Goal: Transaction & Acquisition: Book appointment/travel/reservation

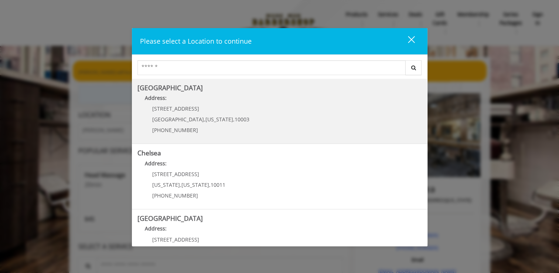
click at [304, 125] on Village "[GEOGRAPHIC_DATA] Address: [STREET_ADDRESS][US_STATE] (212) 598-1840" at bounding box center [279, 111] width 285 height 54
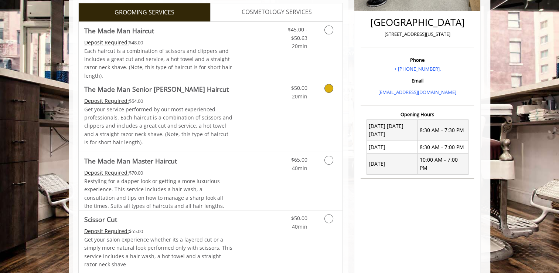
scroll to position [182, 0]
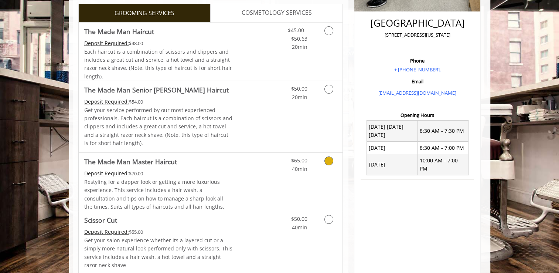
click at [269, 171] on link "Discounted Price" at bounding box center [254, 182] width 44 height 58
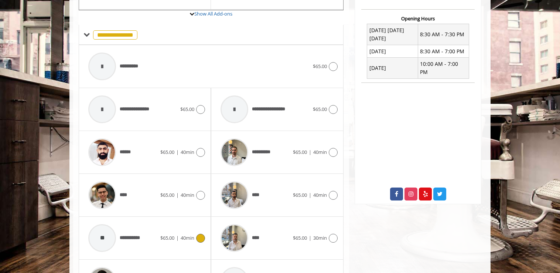
scroll to position [277, 0]
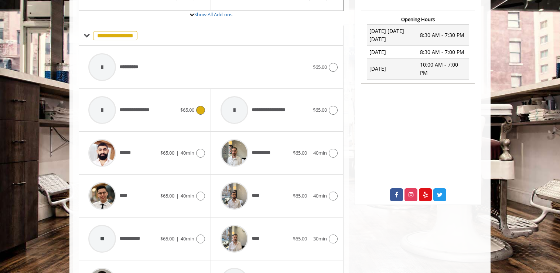
click at [148, 115] on span "**********" at bounding box center [121, 109] width 72 height 35
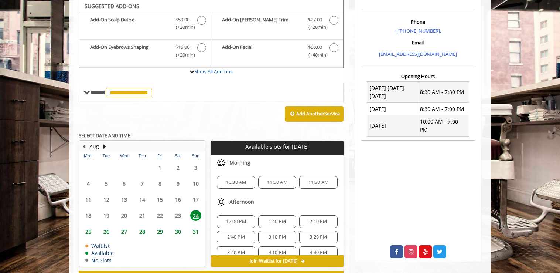
scroll to position [220, 0]
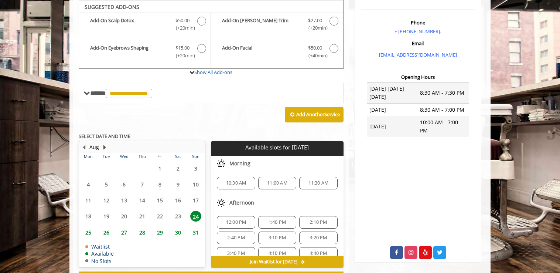
click at [103, 144] on button "Next Month" at bounding box center [105, 147] width 6 height 8
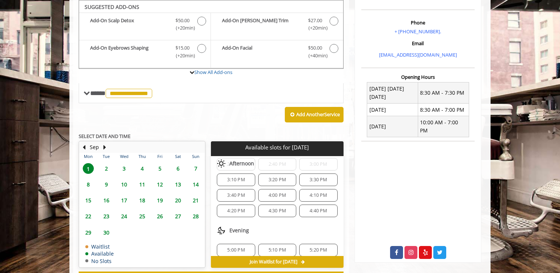
scroll to position [167, 0]
